Goal: Entertainment & Leisure: Consume media (video, audio)

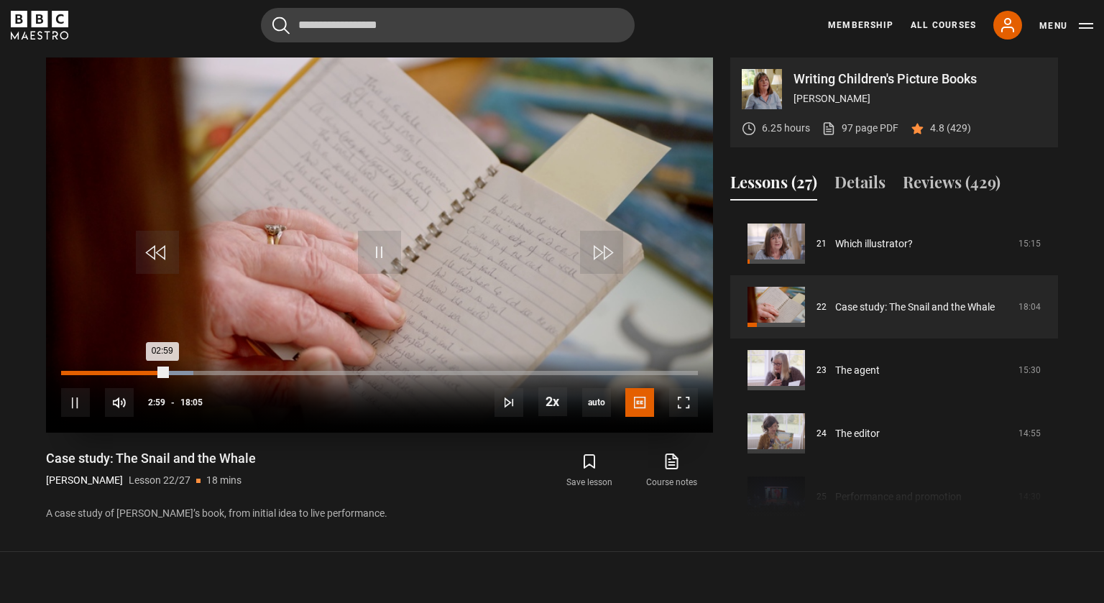
click at [128, 371] on div "01:53" at bounding box center [129, 373] width 2 height 4
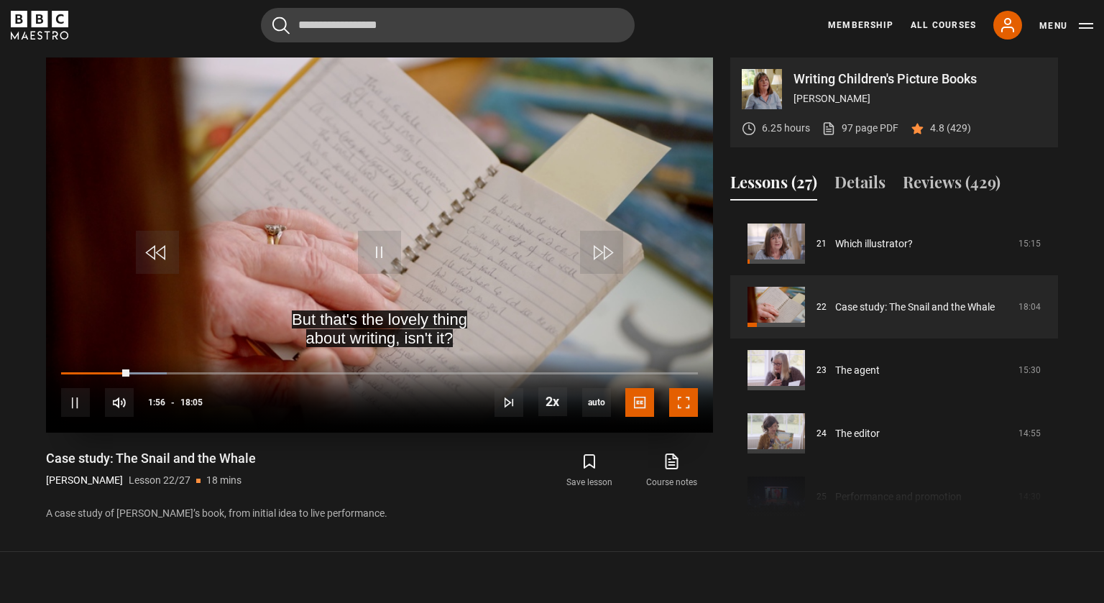
click at [683, 396] on span "Video Player" at bounding box center [683, 402] width 29 height 29
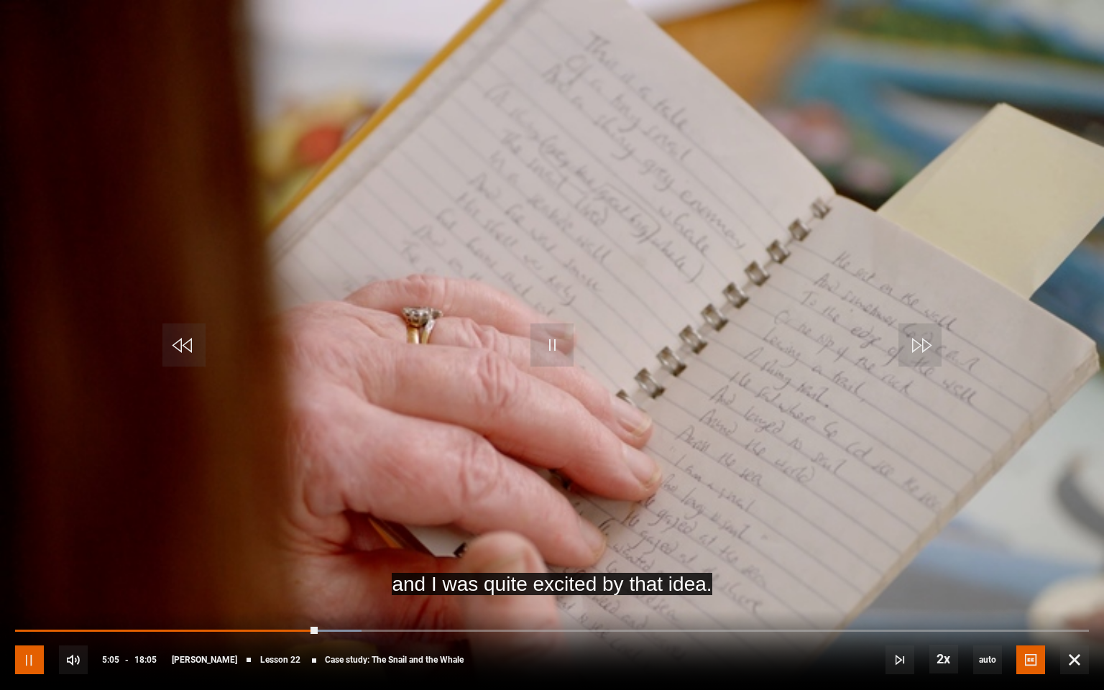
click at [37, 602] on span "Video Player" at bounding box center [29, 659] width 29 height 29
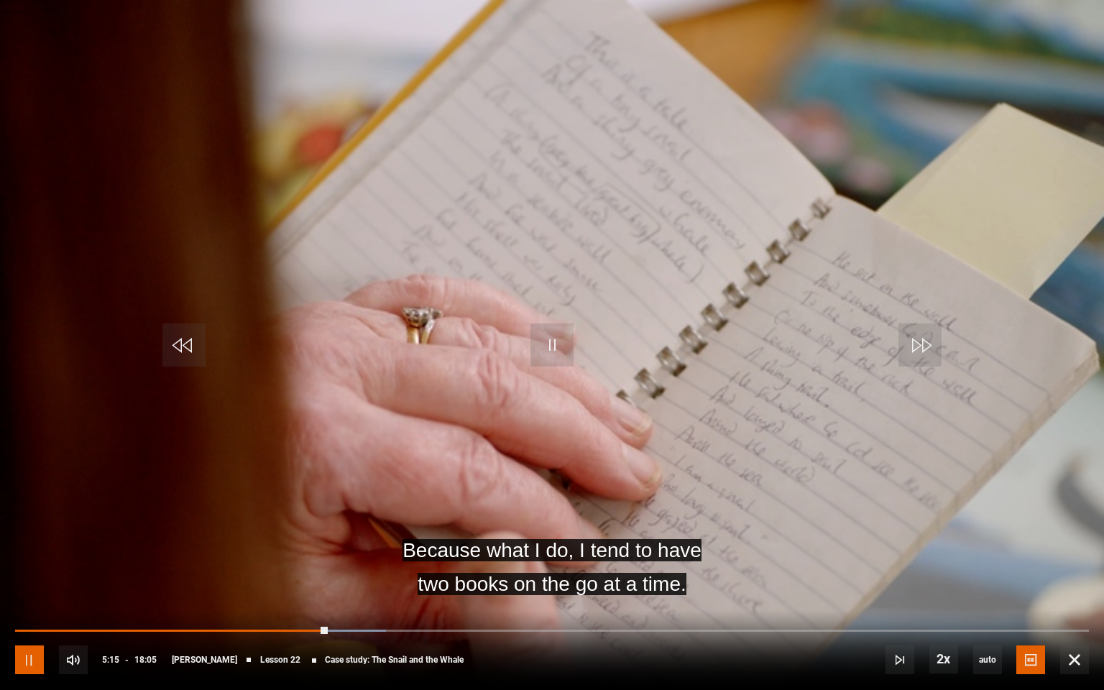
click at [37, 602] on span "Video Player" at bounding box center [29, 659] width 29 height 29
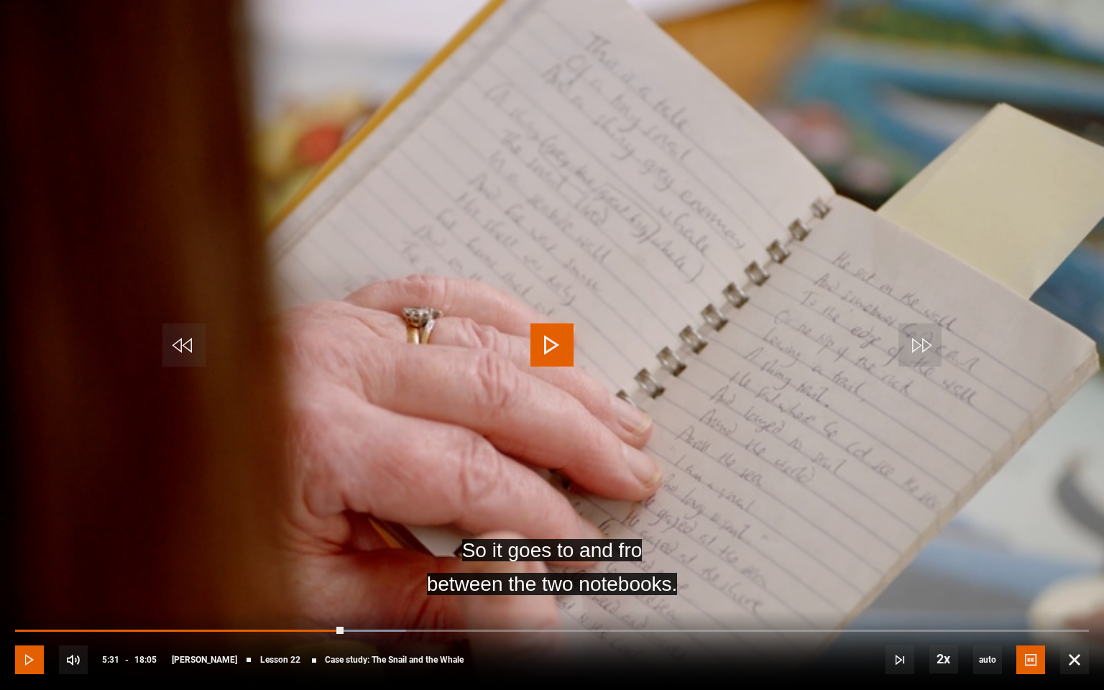
click at [37, 602] on span "Video Player" at bounding box center [29, 659] width 29 height 29
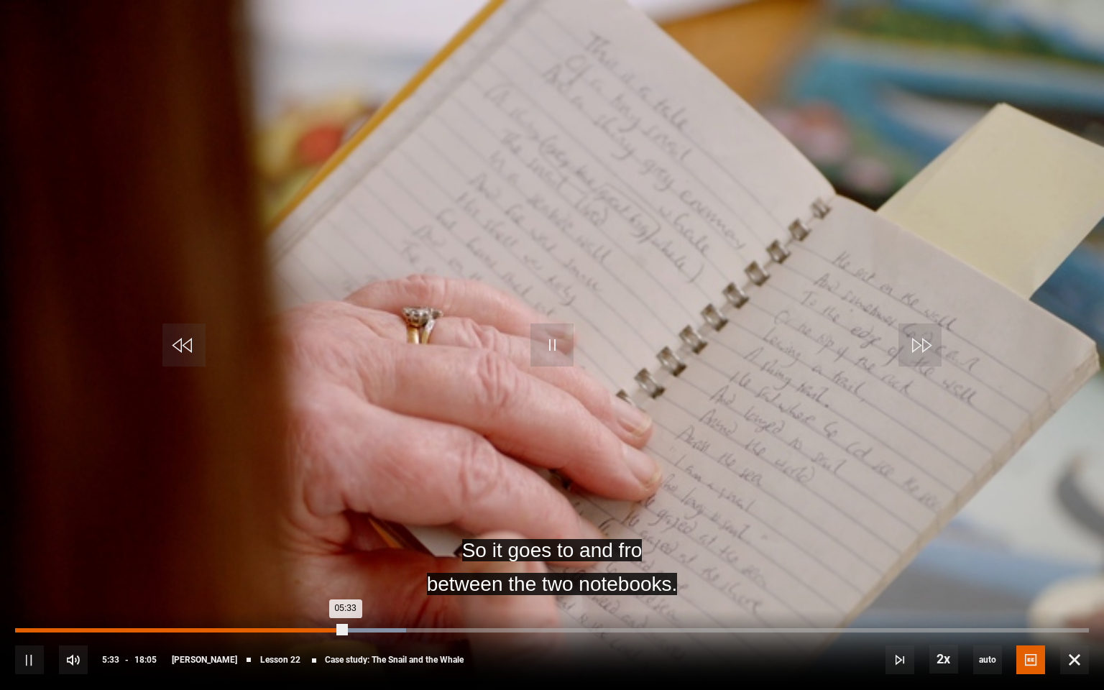
click at [331, 602] on div "05:18" at bounding box center [332, 630] width 2 height 4
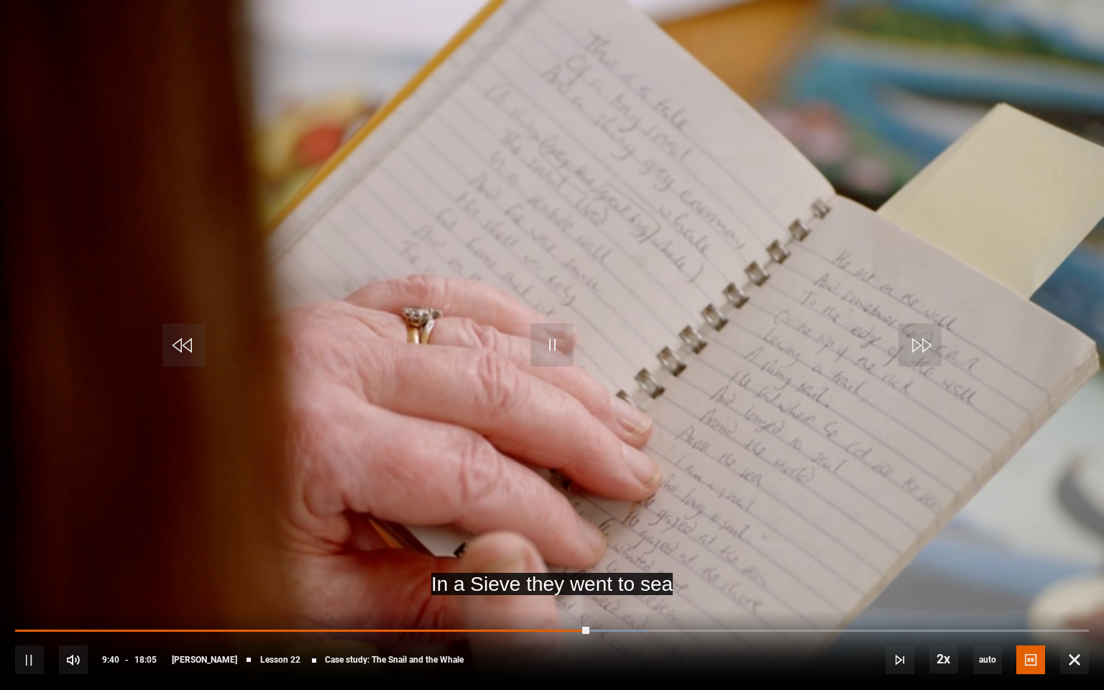
click at [532, 602] on div "10s Skip Back 10 seconds Pause 10s Skip Forward 10 seconds Loaded : 58.99% 05:1…" at bounding box center [552, 650] width 1104 height 80
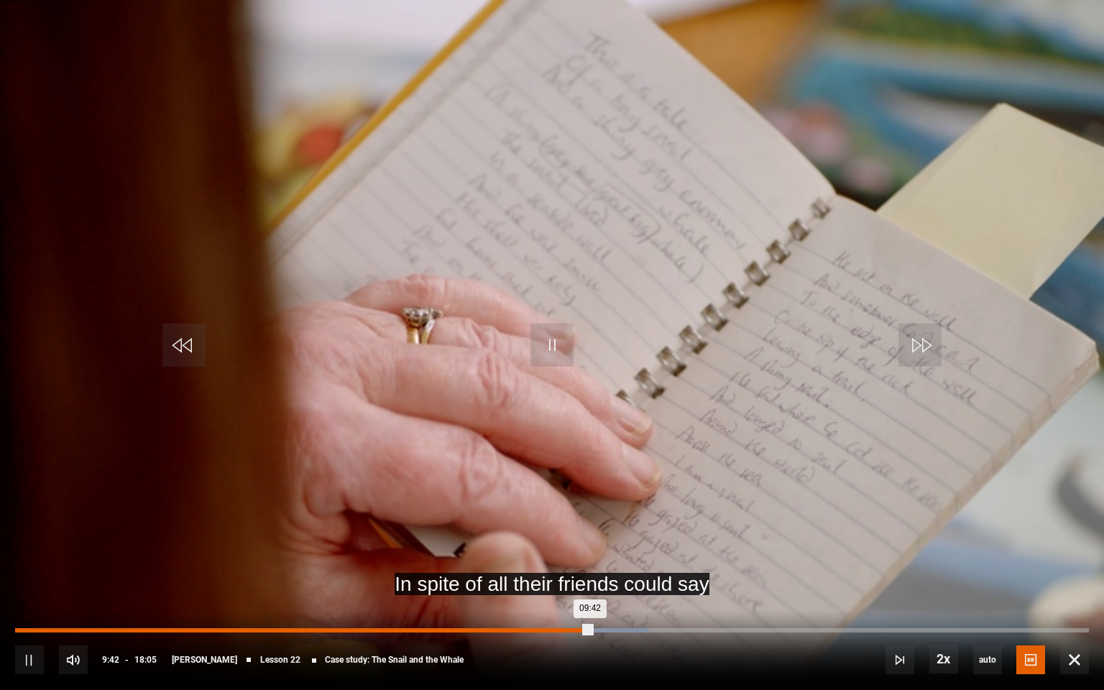
click at [534, 602] on div "08:44" at bounding box center [535, 630] width 2 height 4
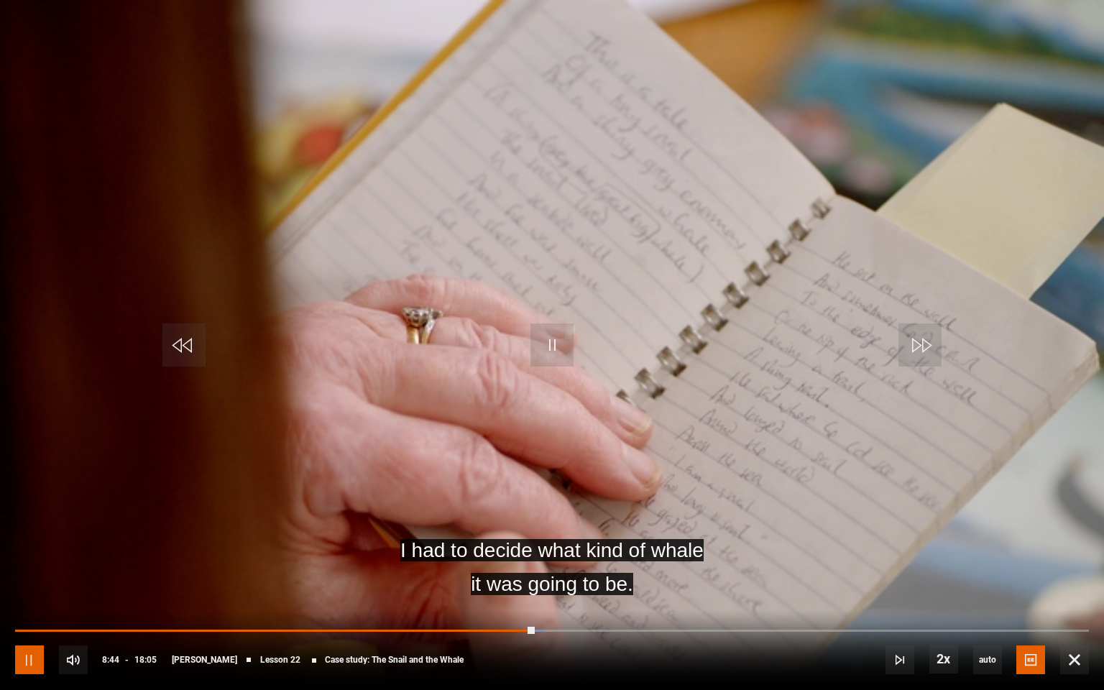
click at [21, 602] on span "Video Player" at bounding box center [29, 659] width 29 height 29
click at [550, 333] on span "Video Player" at bounding box center [551, 344] width 43 height 43
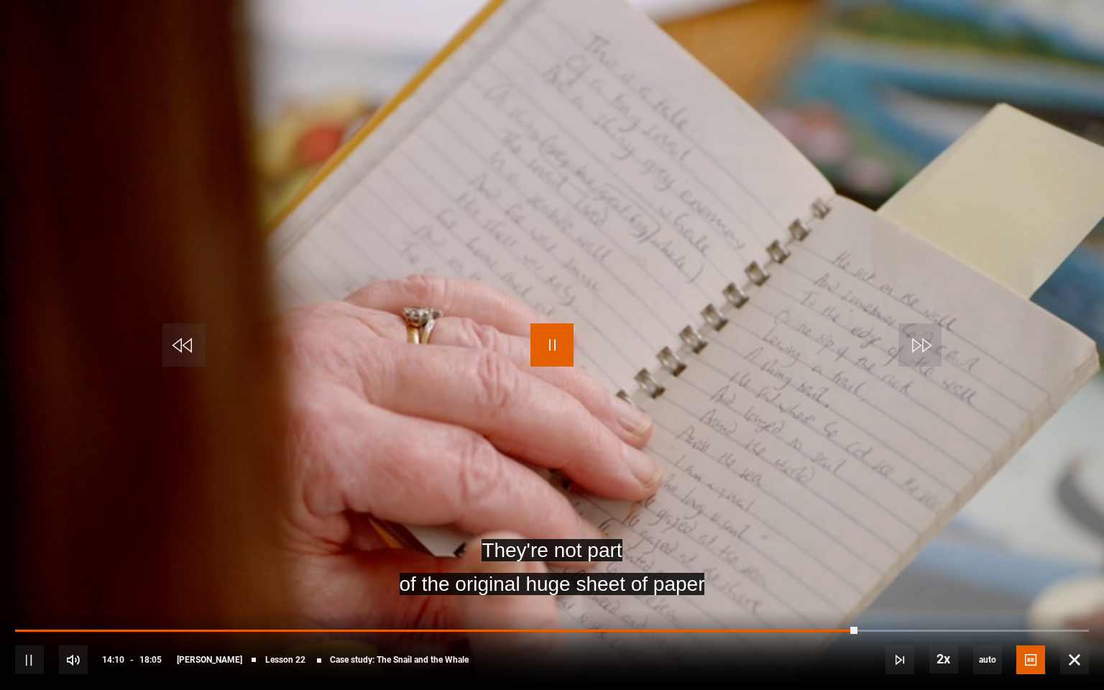
click at [546, 359] on span "Video Player" at bounding box center [551, 344] width 43 height 43
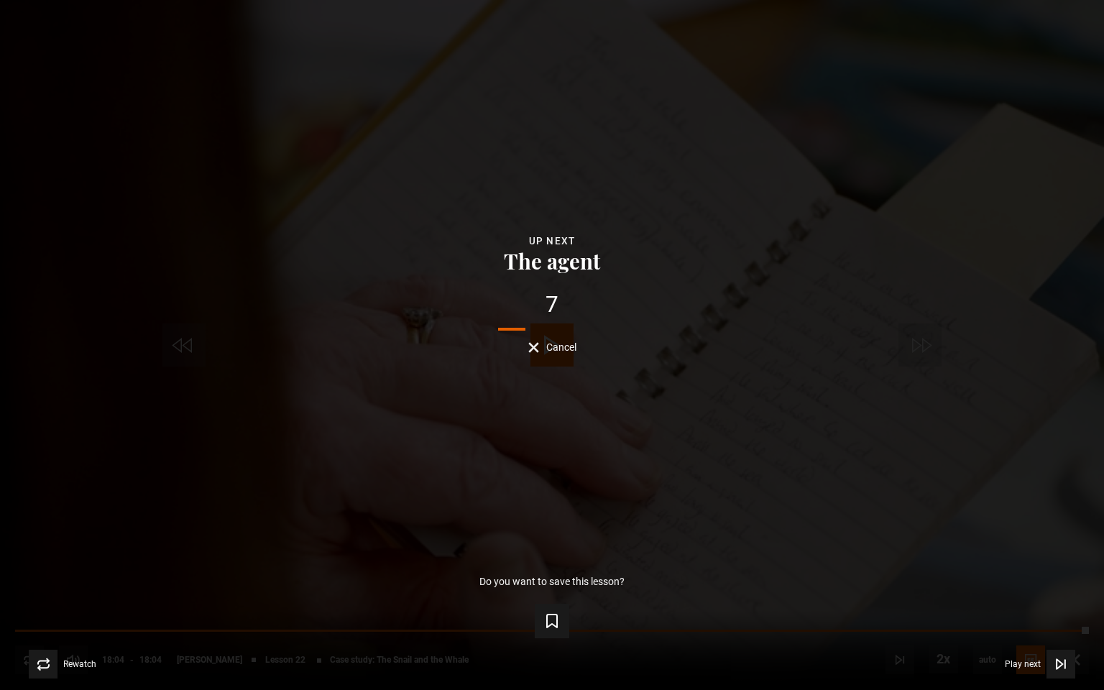
click at [540, 354] on div "Lesson Completed Up next The agent 7 Cancel Do you want to save this lesson? Sa…" at bounding box center [552, 345] width 1104 height 690
click at [558, 345] on span "Cancel" at bounding box center [561, 347] width 30 height 10
